Goal: Use online tool/utility: Use online tool/utility

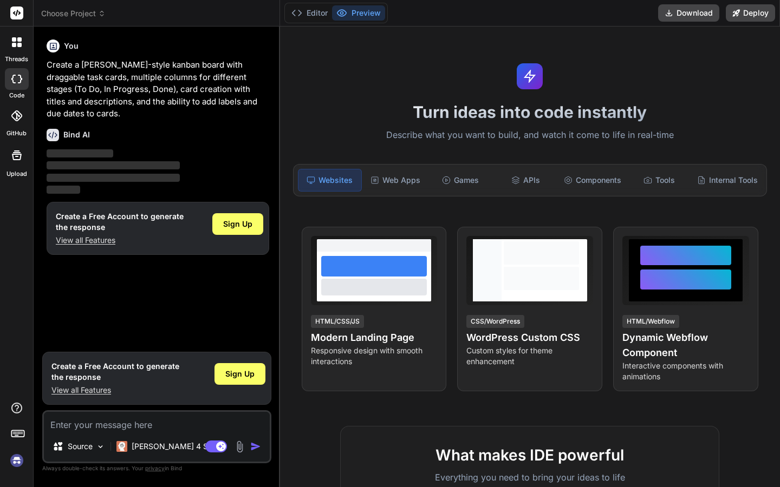
type textarea "x"
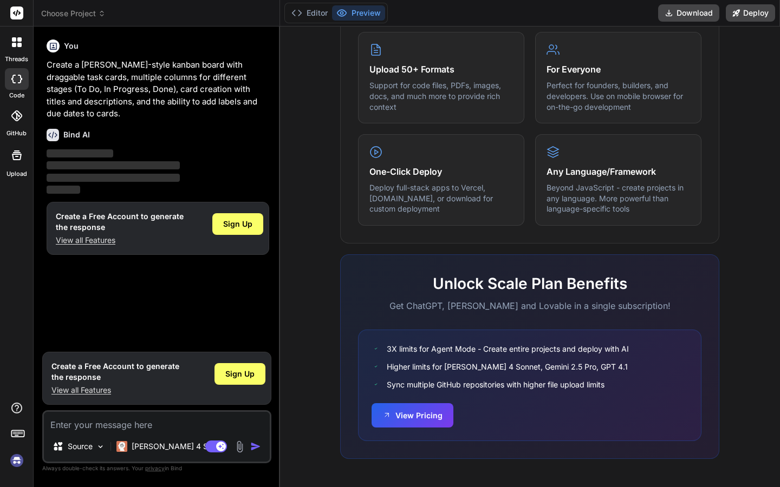
scroll to position [0, 500]
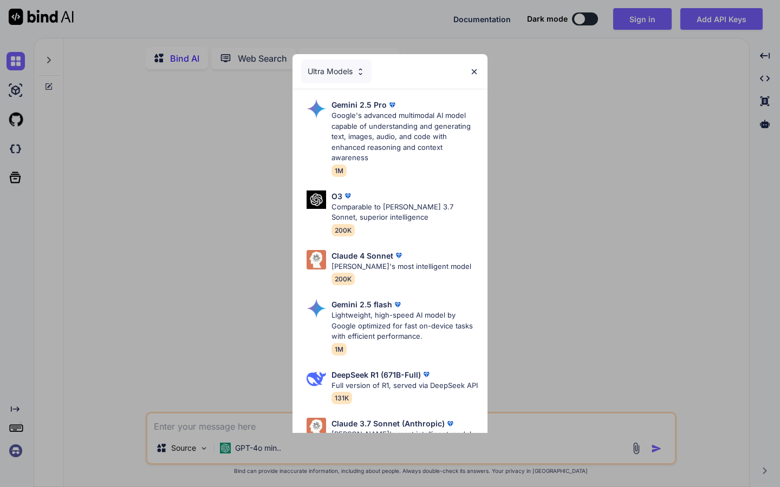
type textarea "x"
